Goal: Ask a question: Seek information or help from site administrators or community

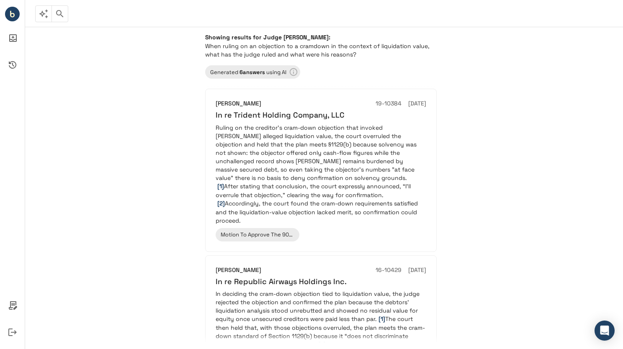
click at [168, 103] on div "Showing results for Judge [PERSON_NAME]: When ruling on an objection to a cramd…" at bounding box center [324, 188] width 598 height 323
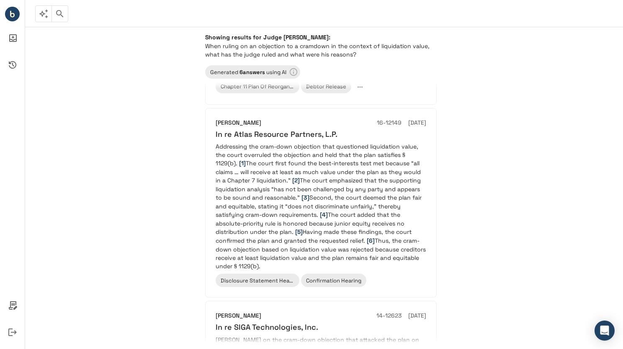
scroll to position [496, 0]
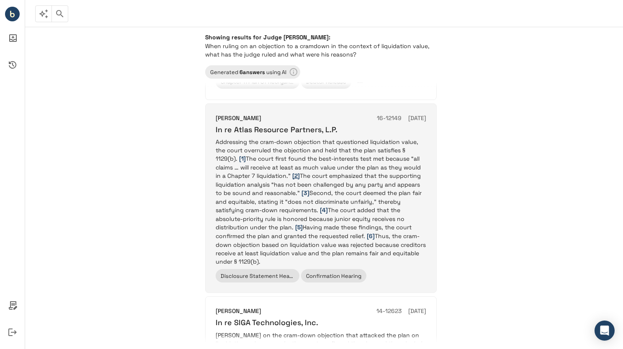
click at [295, 172] on span "[2]" at bounding box center [296, 176] width 8 height 8
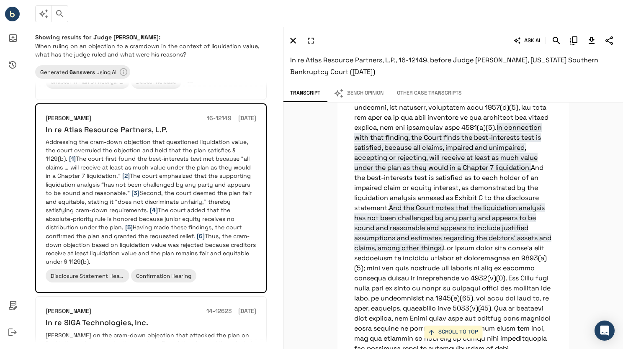
scroll to position [10183, 0]
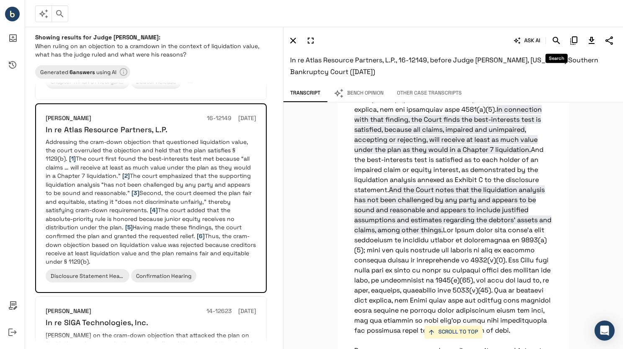
click at [554, 41] on icon "Search" at bounding box center [557, 41] width 10 height 10
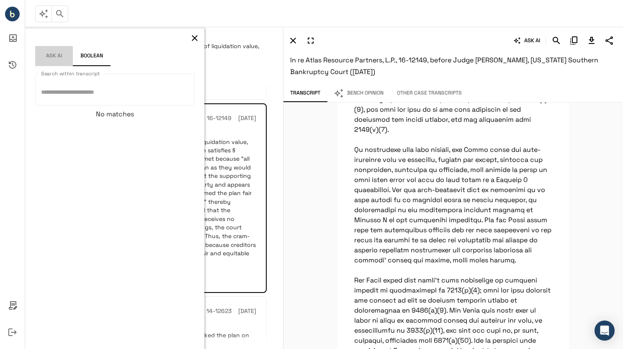
click at [51, 57] on button "Ask AI" at bounding box center [54, 56] width 38 height 20
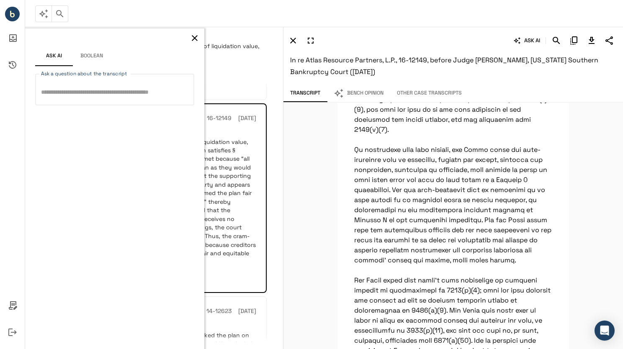
click at [52, 93] on textarea "Ask a question about the transcript" at bounding box center [114, 90] width 147 height 18
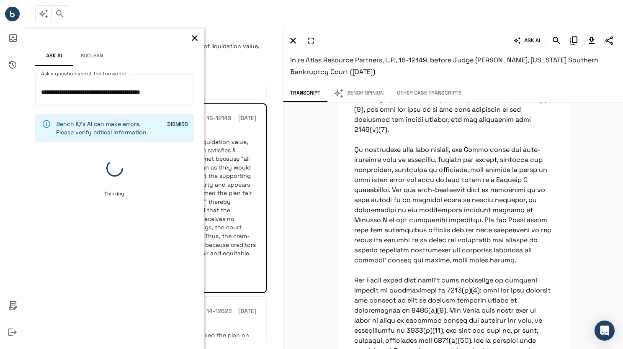
type textarea "**********"
click at [191, 38] on icon "button" at bounding box center [195, 38] width 10 height 10
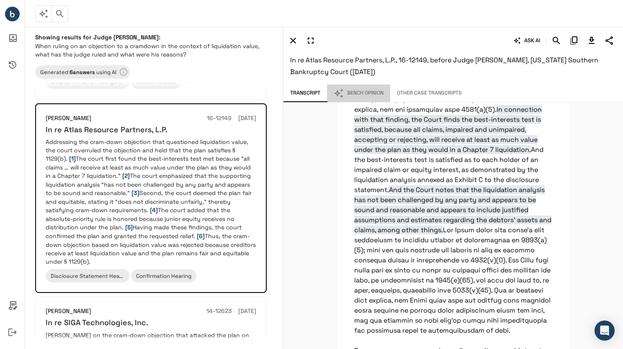
click at [360, 91] on button "Bench Opinion" at bounding box center [358, 94] width 63 height 18
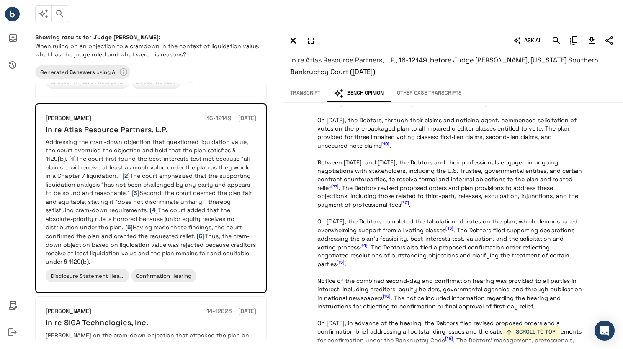
scroll to position [232, 0]
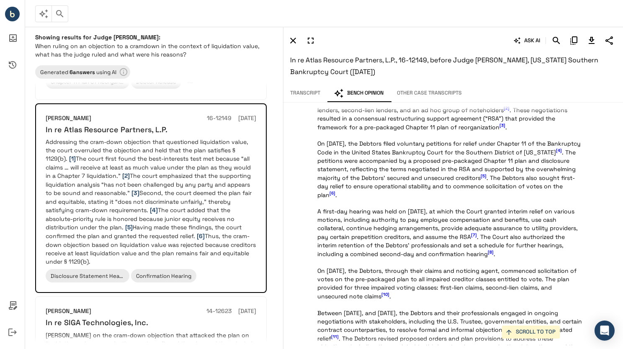
scroll to position [0, 0]
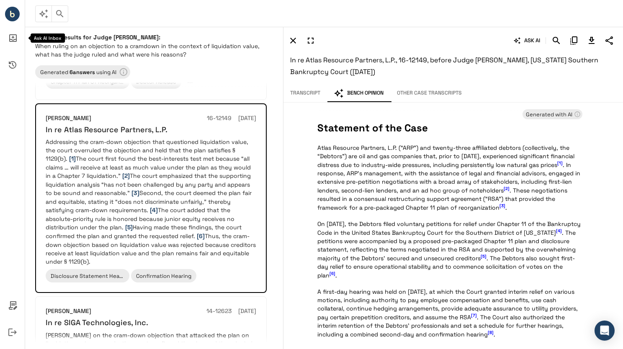
click at [13, 43] on icon "Ask AI Inbox" at bounding box center [13, 38] width 20 height 20
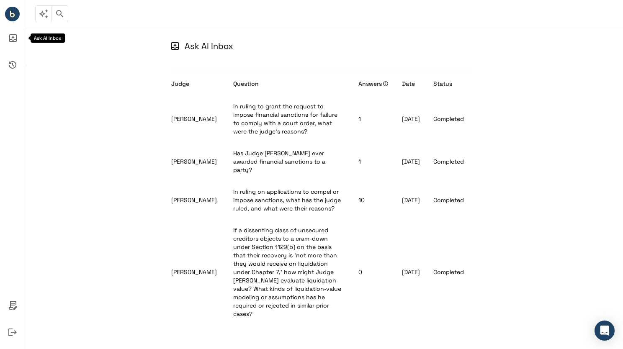
click at [13, 39] on icon "Ask AI Inbox" at bounding box center [13, 38] width 20 height 20
click at [10, 37] on icon "Ask AI Inbox" at bounding box center [13, 38] width 20 height 20
